Goal: Transaction & Acquisition: Download file/media

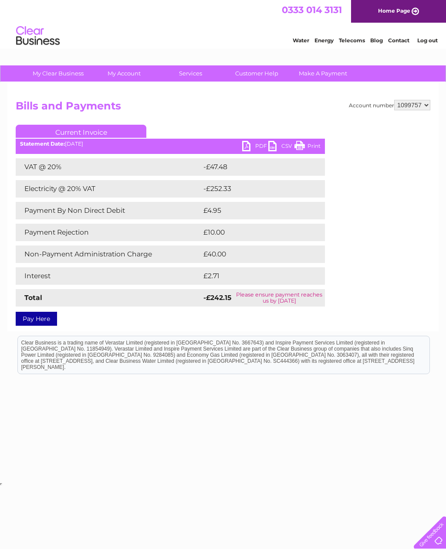
click at [256, 143] on link "PDF" at bounding box center [255, 147] width 26 height 13
click at [256, 142] on link "PDF" at bounding box center [255, 147] width 26 height 13
click at [263, 136] on ul "Current Invoice" at bounding box center [170, 133] width 309 height 16
click at [252, 145] on link "PDF" at bounding box center [255, 147] width 26 height 13
click at [255, 148] on link "PDF" at bounding box center [255, 147] width 26 height 13
